Goal: Go to known website: Go to known website

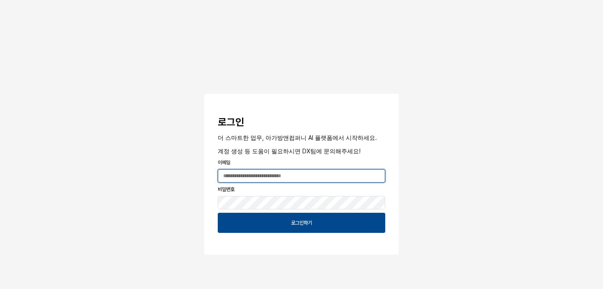
click at [311, 175] on input "App Frame" at bounding box center [301, 176] width 167 height 13
click at [0, 288] on com-1password-button at bounding box center [0, 289] width 0 height 0
type input "**********"
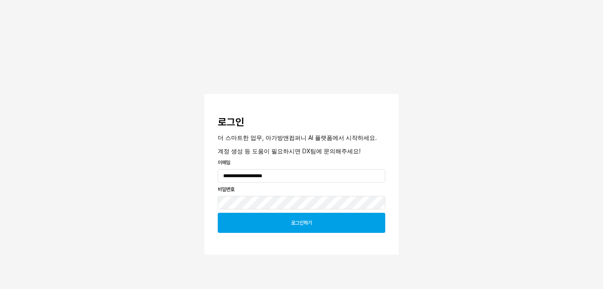
click at [309, 223] on p "로그인하기" at bounding box center [301, 222] width 21 height 7
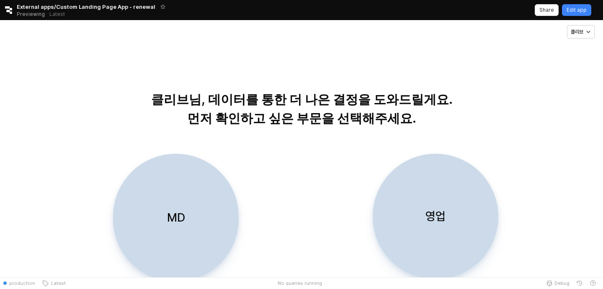
click at [3, 10] on button "Retool logo" at bounding box center [8, 10] width 17 height 8
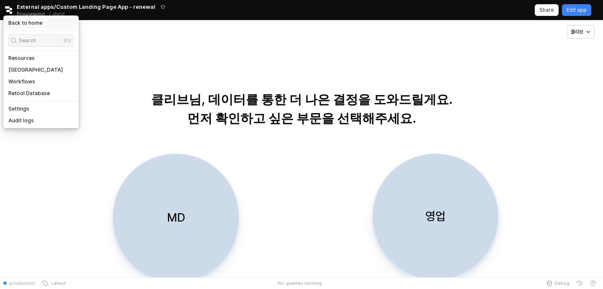
click at [21, 23] on h5 "Back to home" at bounding box center [25, 23] width 34 height 7
